Goal: Task Accomplishment & Management: Use online tool/utility

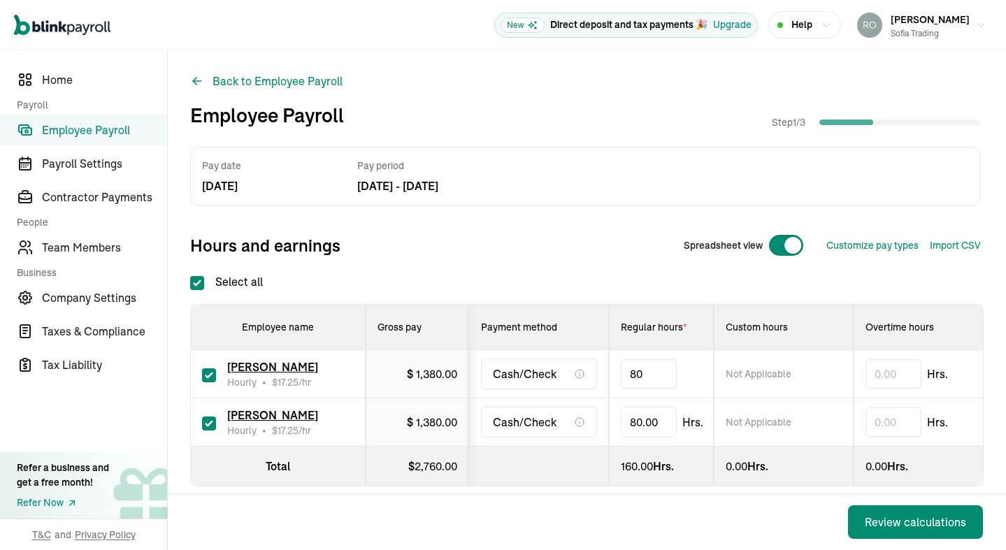
type input "8"
type input "13.45"
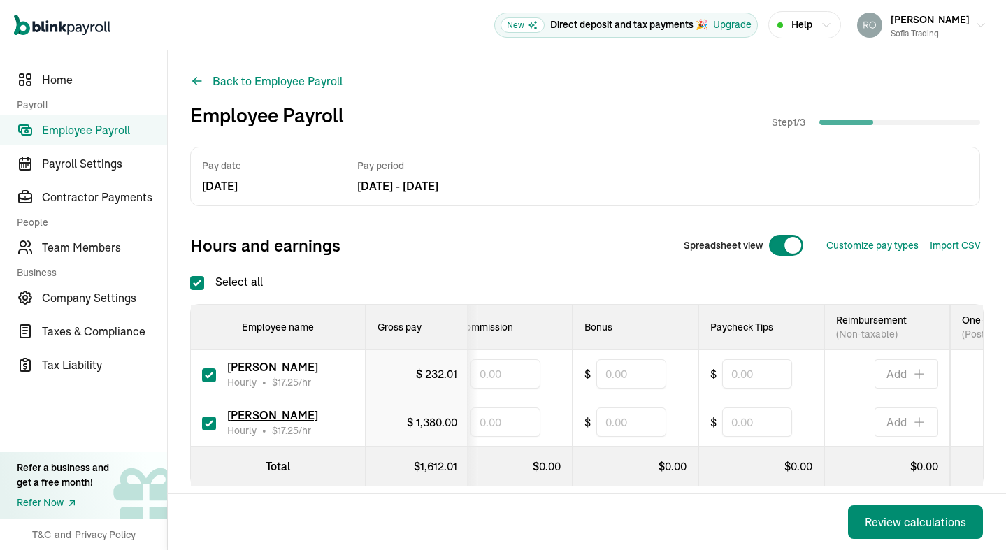
scroll to position [0, 668]
click at [764, 374] on input "text" at bounding box center [762, 373] width 70 height 29
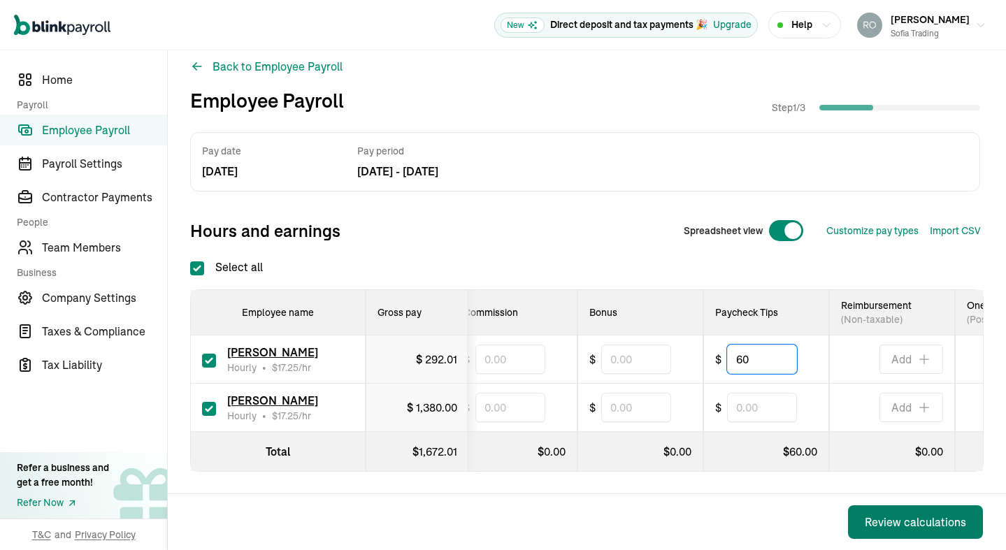
type input "60"
click at [891, 515] on div "Review calculations" at bounding box center [915, 522] width 101 height 17
